Goal: Transaction & Acquisition: Purchase product/service

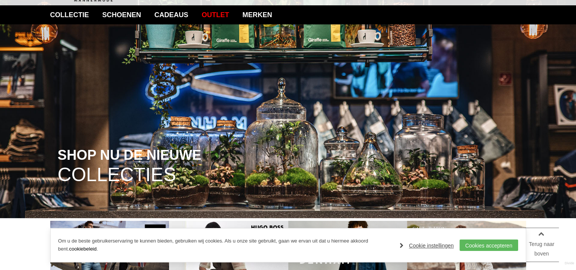
scroll to position [63, 0]
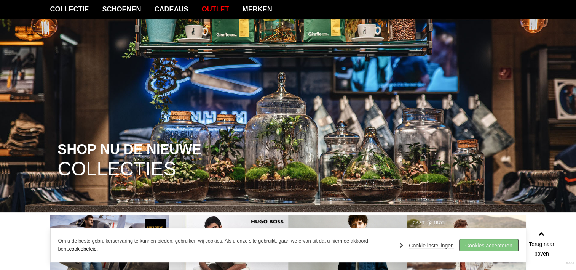
click at [498, 245] on link "Cookies accepteren" at bounding box center [489, 244] width 59 height 11
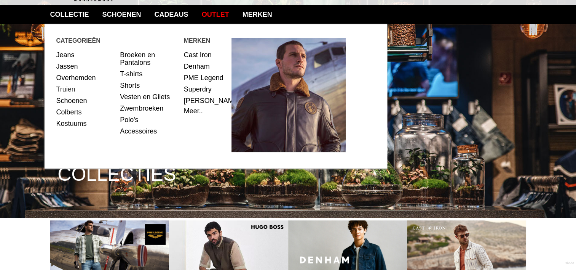
click at [69, 88] on link "Truien" at bounding box center [85, 88] width 58 height 11
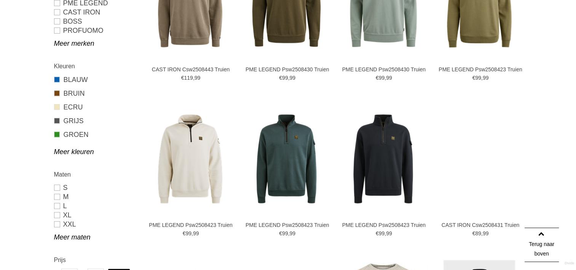
scroll to position [355, 0]
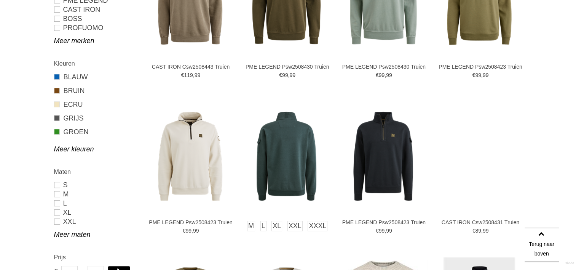
click at [276, 142] on img at bounding box center [287, 156] width 90 height 90
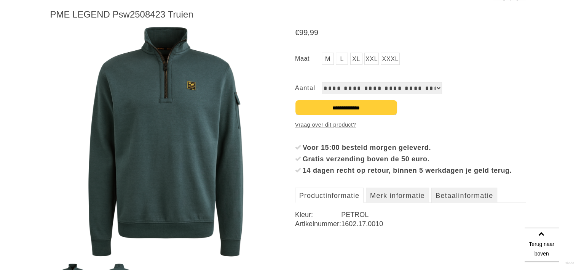
scroll to position [101, 0]
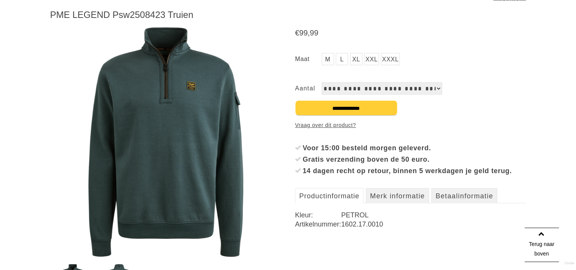
click at [179, 120] on img at bounding box center [165, 141] width 231 height 231
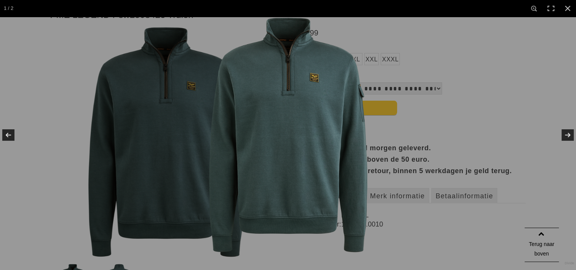
click at [279, 117] on img at bounding box center [288, 135] width 236 height 236
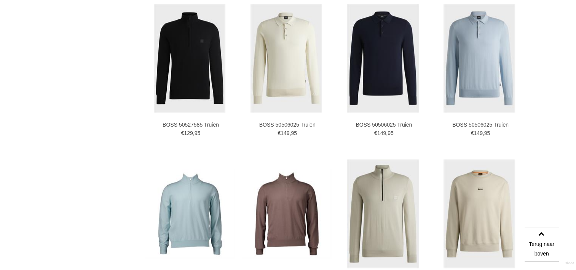
scroll to position [749, 0]
